Goal: Register for event/course

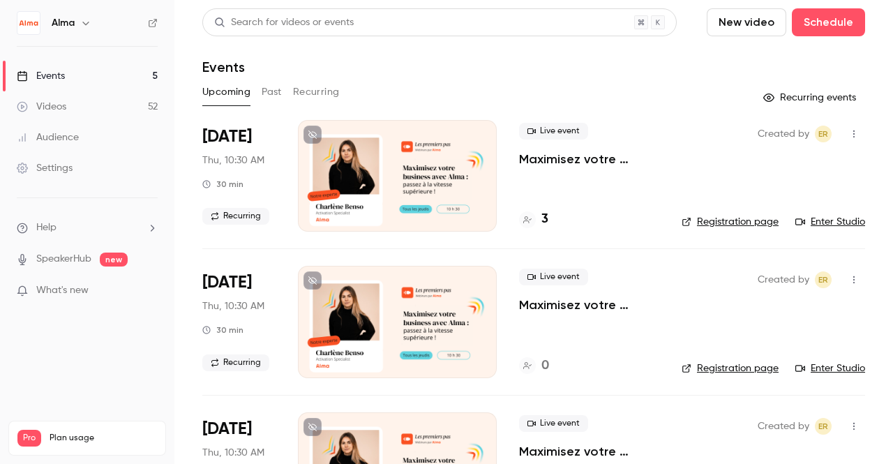
scroll to position [375, 0]
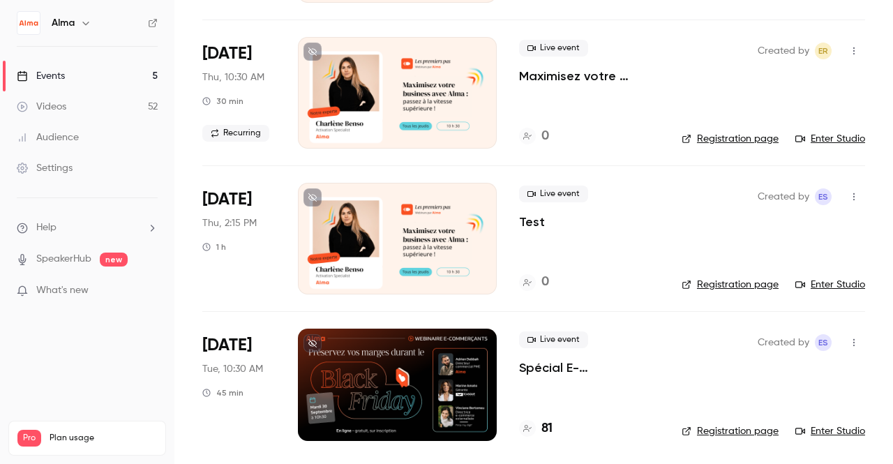
click at [541, 362] on p "Spécial E-commerçants - Sortir de la guerre des prix et préserver ses marges pe…" at bounding box center [589, 367] width 140 height 17
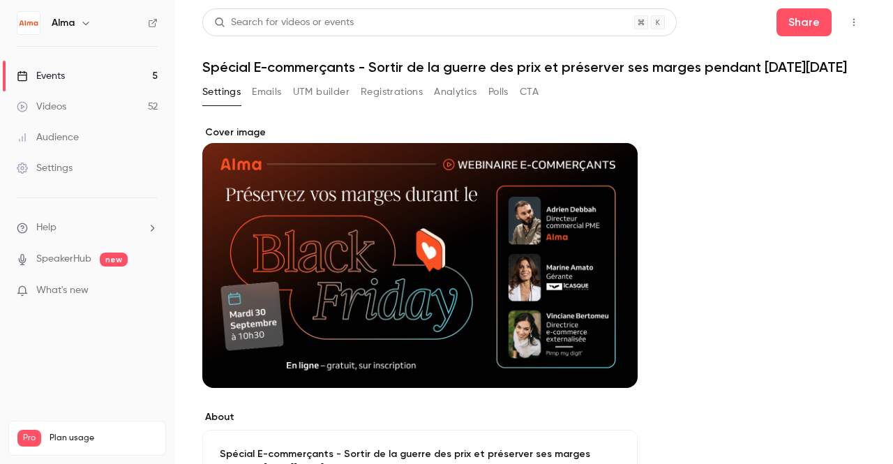
click at [405, 89] on button "Registrations" at bounding box center [392, 92] width 62 height 22
